Goal: Information Seeking & Learning: Learn about a topic

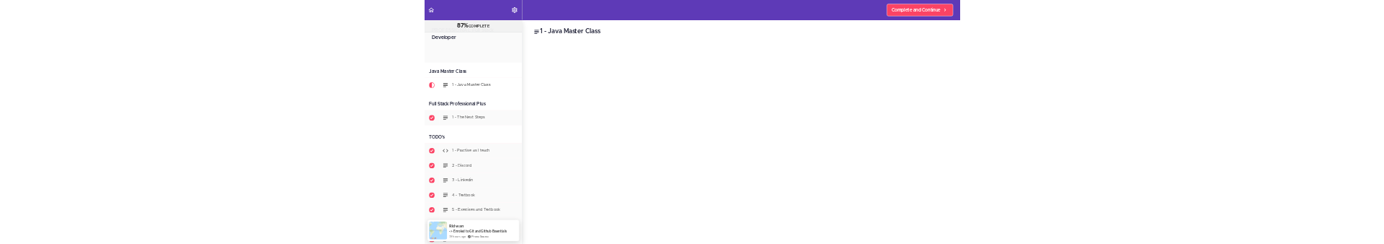
scroll to position [115, 0]
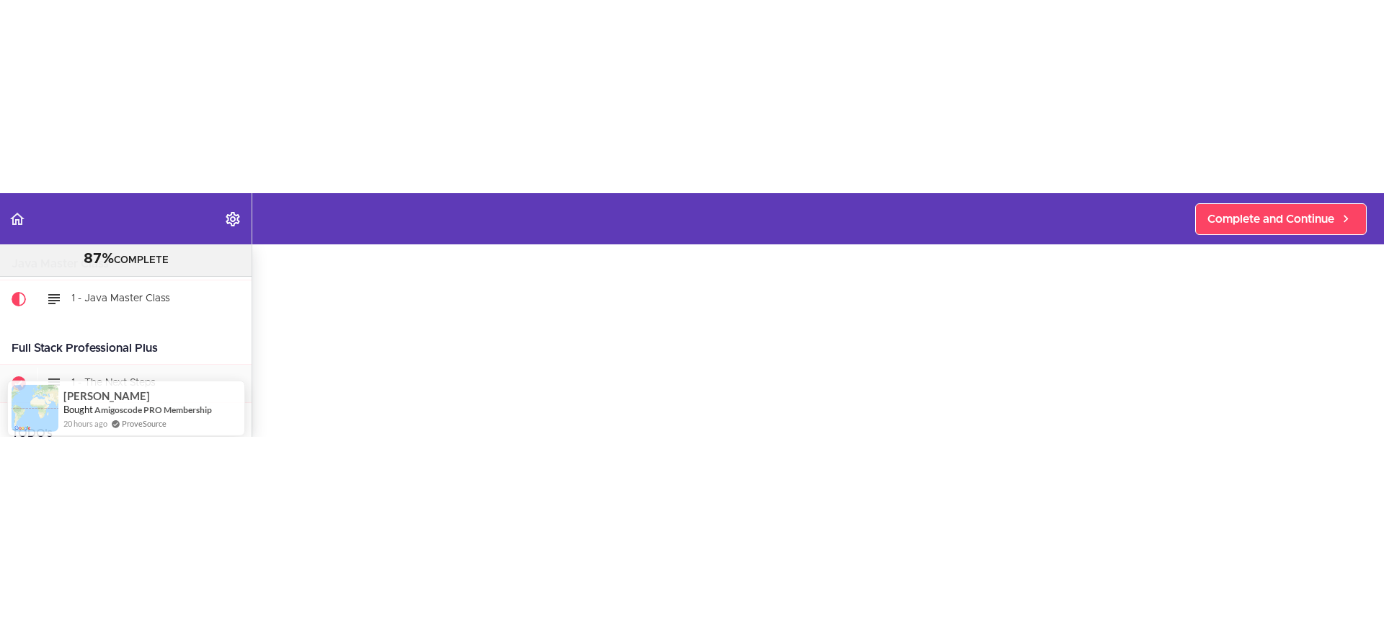
scroll to position [324, 0]
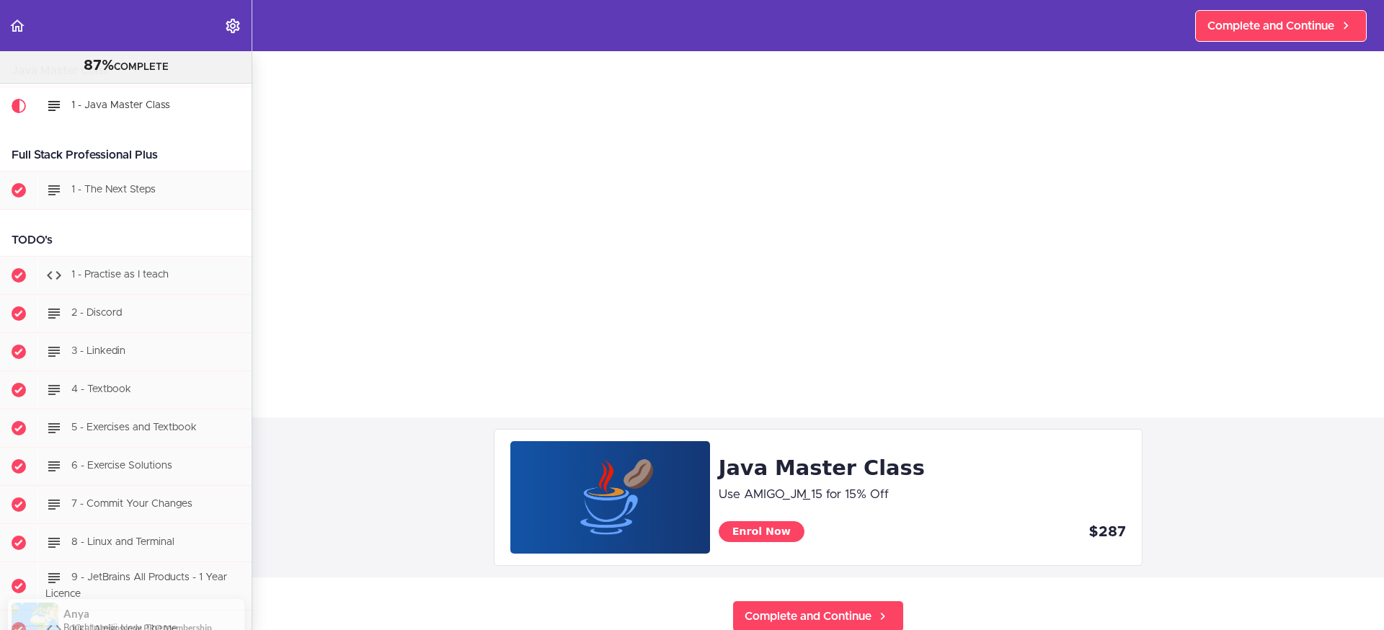
click at [470, 243] on div "Java Master Class Use AMIGO_JM_15 for 15% Off Enrol Now $287" at bounding box center [817, 497] width 1131 height 160
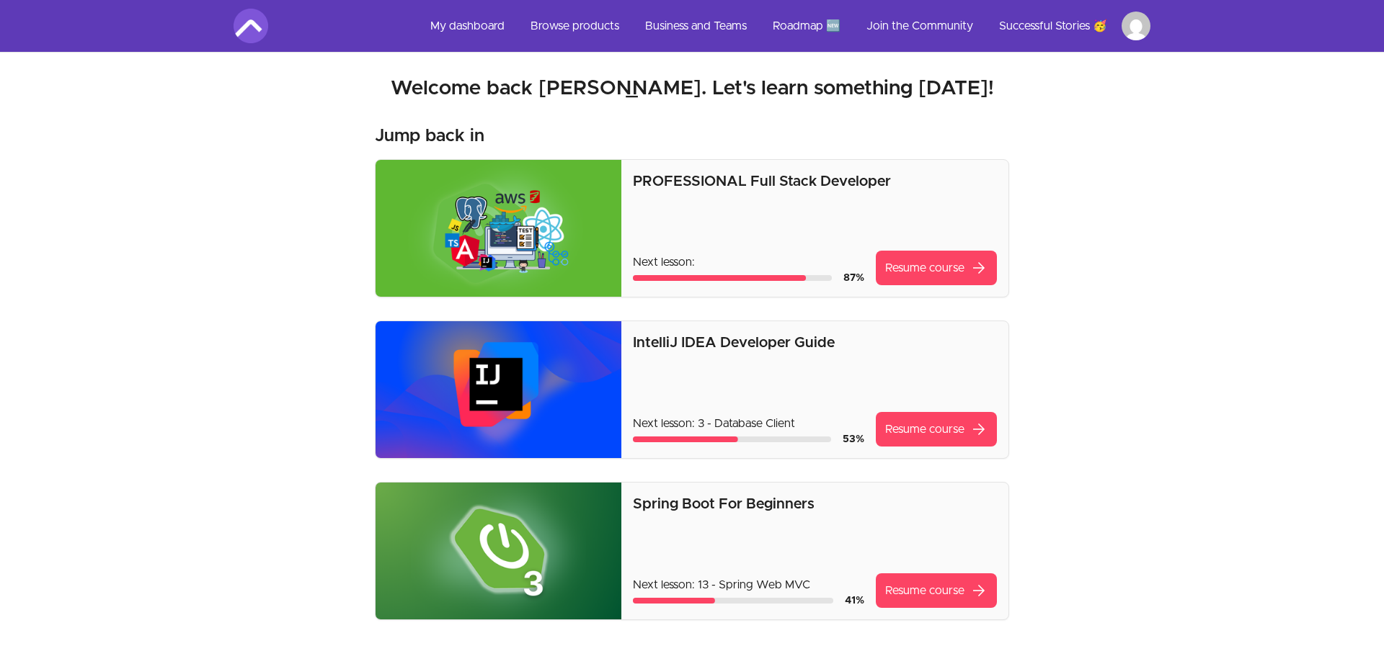
click at [899, 266] on link "Resume course arrow_forward" at bounding box center [936, 268] width 121 height 35
